Goal: Task Accomplishment & Management: Manage account settings

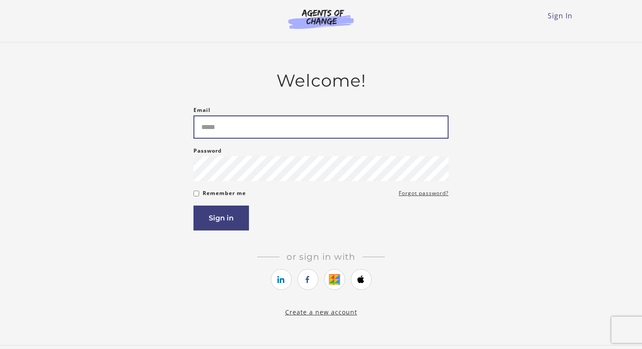
click at [260, 125] on input "Email" at bounding box center [320, 126] width 255 height 23
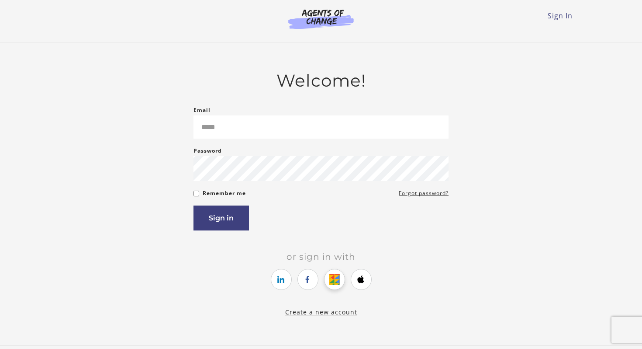
click at [332, 284] on icon "https://courses.thinkific.com/users/auth/google?ss%5Breferral%5D=&ss%5Buser_ret…" at bounding box center [334, 279] width 11 height 10
